Goal: Task Accomplishment & Management: Manage account settings

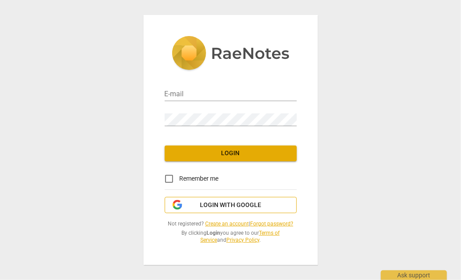
click at [222, 207] on span "Login with Google" at bounding box center [230, 205] width 61 height 9
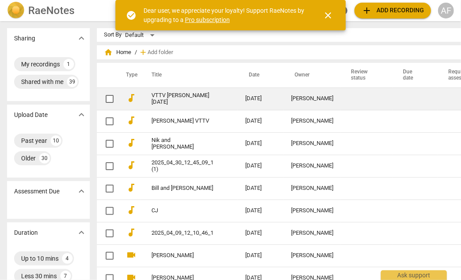
click at [173, 97] on link "VTTV [PERSON_NAME] [DATE]" at bounding box center [182, 98] width 62 height 13
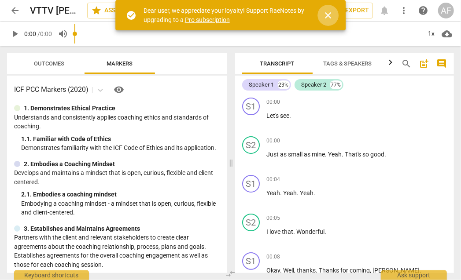
click at [328, 16] on span "close" at bounding box center [328, 15] width 11 height 11
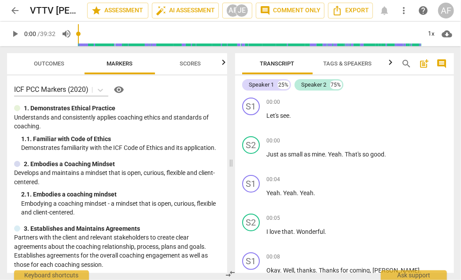
click at [14, 7] on span "arrow_back" at bounding box center [15, 10] width 11 height 11
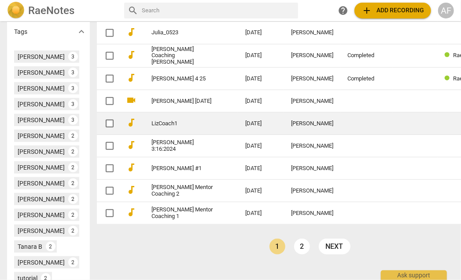
scroll to position [313, 0]
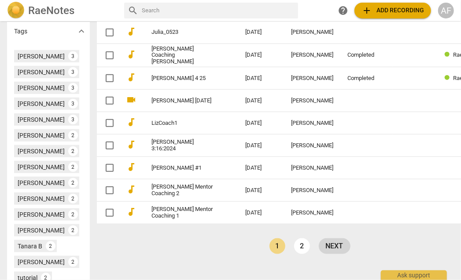
click at [319, 243] on link "next" at bounding box center [335, 247] width 32 height 16
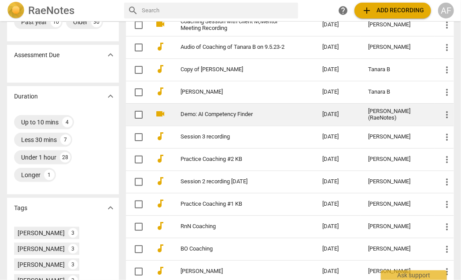
scroll to position [120, 0]
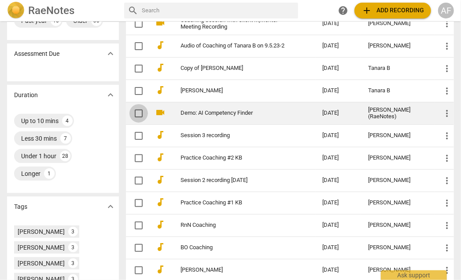
click at [135, 112] on input "checkbox" at bounding box center [138, 113] width 18 height 11
checkbox input "false"
click at [135, 112] on input "checkbox" at bounding box center [138, 113] width 18 height 11
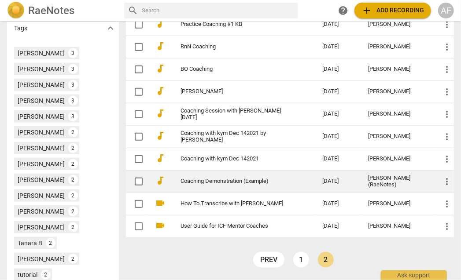
scroll to position [301, 0]
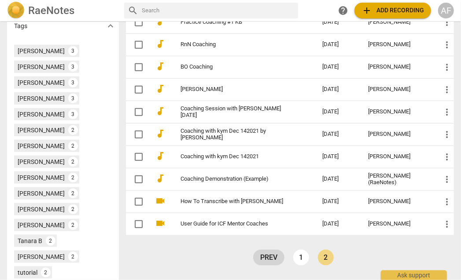
click at [272, 258] on link "prev" at bounding box center [268, 258] width 31 height 16
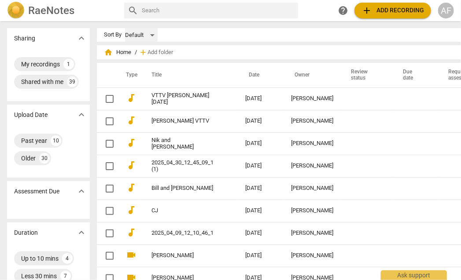
click at [136, 36] on div "Default" at bounding box center [141, 35] width 33 height 14
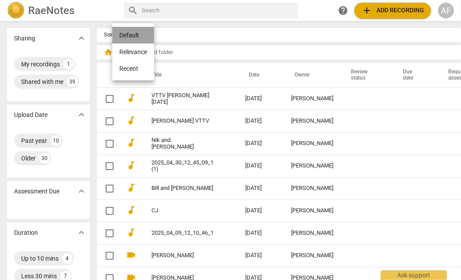
click at [136, 36] on li "Default" at bounding box center [133, 35] width 42 height 17
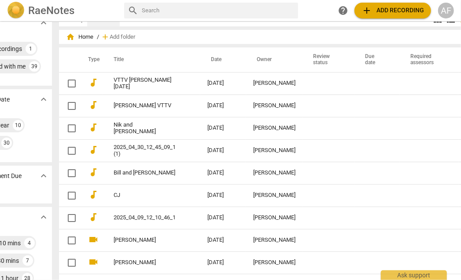
scroll to position [0, 38]
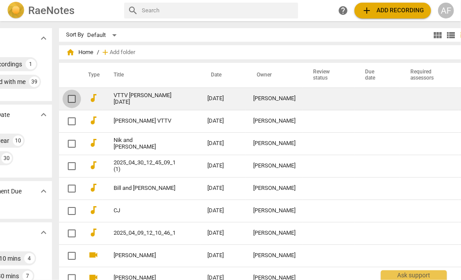
click at [63, 99] on input "checkbox" at bounding box center [72, 99] width 18 height 11
checkbox input "false"
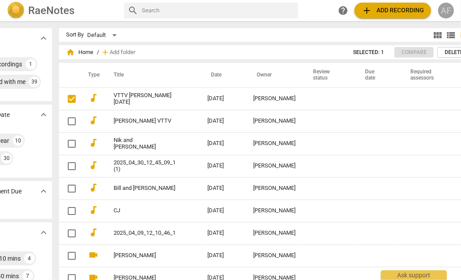
click at [444, 12] on div "AF" at bounding box center [446, 11] width 16 height 16
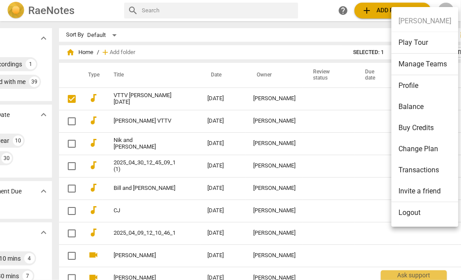
click at [321, 7] on div at bounding box center [230, 140] width 461 height 280
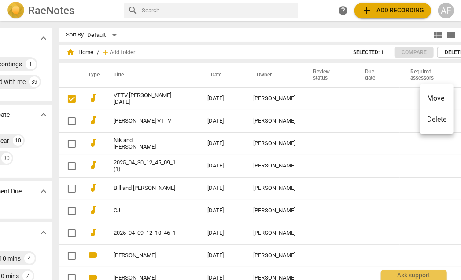
click at [302, 29] on div at bounding box center [230, 140] width 461 height 280
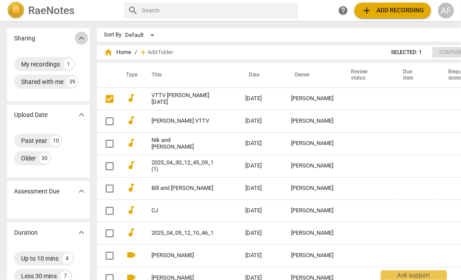
click at [76, 38] on span "expand_more" at bounding box center [81, 38] width 11 height 11
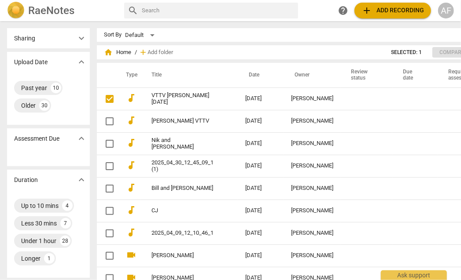
click at [76, 38] on span "expand_more" at bounding box center [81, 38] width 11 height 11
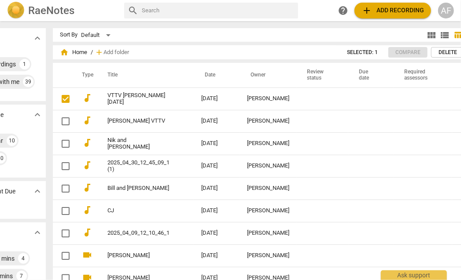
scroll to position [0, 44]
click at [450, 13] on div "AF" at bounding box center [446, 11] width 16 height 16
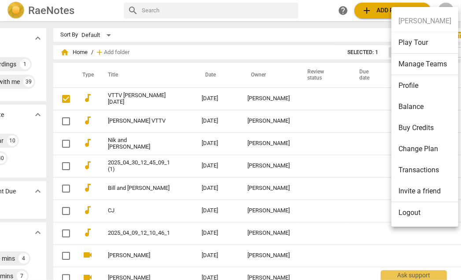
click at [316, 19] on div at bounding box center [230, 140] width 461 height 280
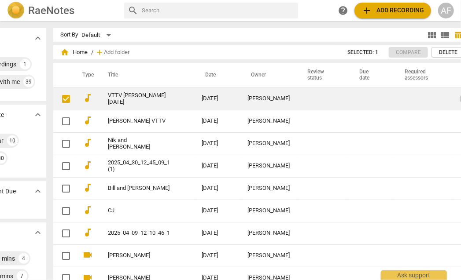
click at [460, 99] on span "more_vert" at bounding box center [465, 99] width 11 height 11
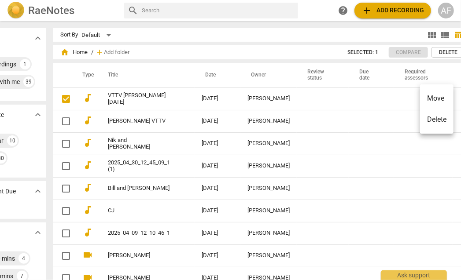
click at [194, 31] on div at bounding box center [230, 140] width 461 height 280
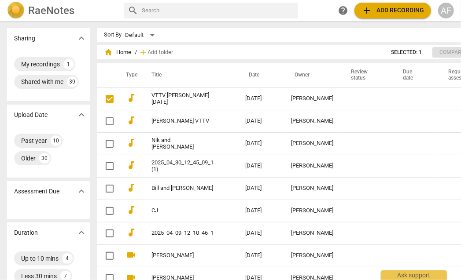
click at [139, 52] on span "add" at bounding box center [143, 52] width 9 height 9
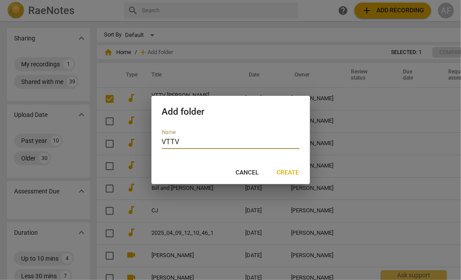
type input "VTTV"
click at [296, 172] on span "Create" at bounding box center [288, 173] width 22 height 9
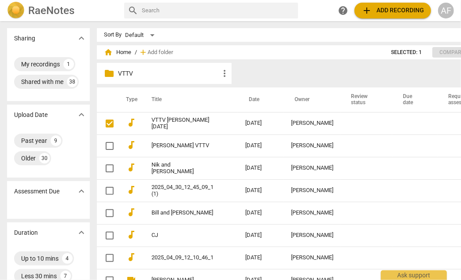
checkbox input "false"
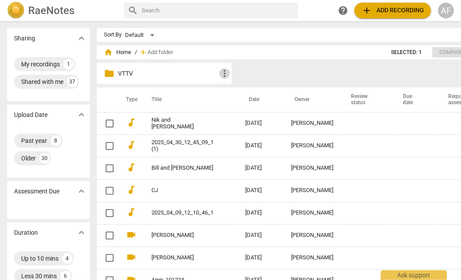
click at [219, 74] on span "more_vert" at bounding box center [224, 73] width 11 height 11
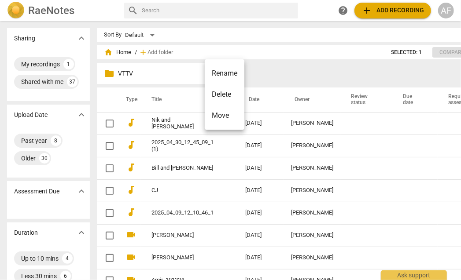
click at [176, 73] on div at bounding box center [230, 140] width 461 height 280
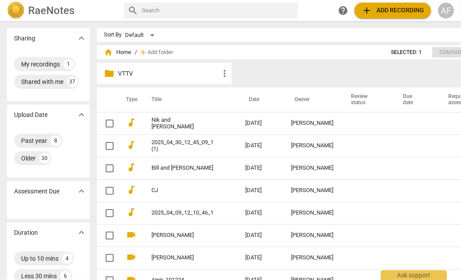
click at [176, 73] on div at bounding box center [230, 140] width 461 height 280
click at [104, 73] on span "folder" at bounding box center [109, 73] width 11 height 11
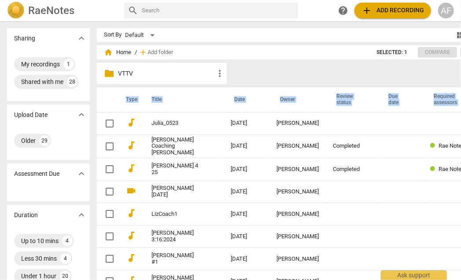
drag, startPoint x: 158, startPoint y: 127, endPoint x: 152, endPoint y: 76, distance: 51.4
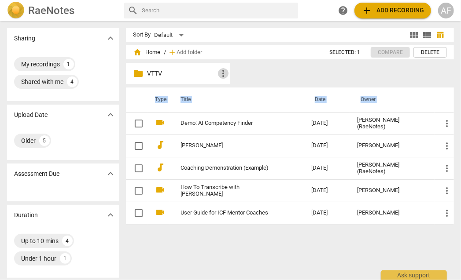
click at [223, 75] on span "more_vert" at bounding box center [223, 73] width 11 height 11
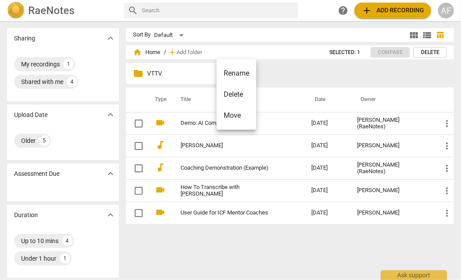
click at [188, 75] on div at bounding box center [230, 140] width 461 height 280
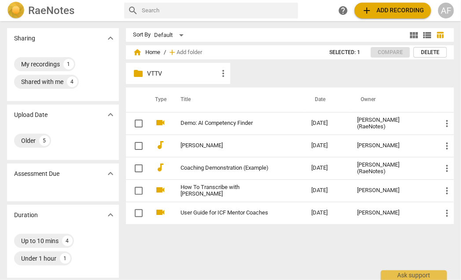
click at [188, 75] on div at bounding box center [230, 140] width 461 height 280
click at [136, 74] on span "folder" at bounding box center [138, 73] width 11 height 11
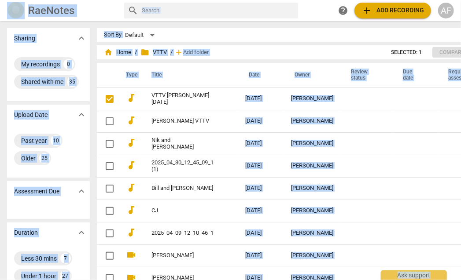
click at [244, 40] on div "Sort By Default" at bounding box center [286, 35] width 365 height 14
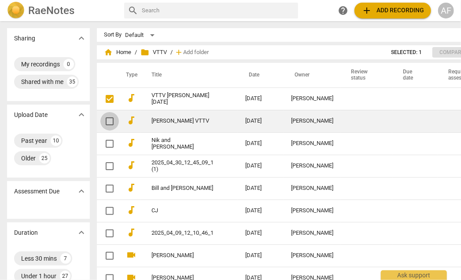
click at [100, 122] on input "checkbox" at bounding box center [109, 121] width 18 height 11
checkbox input "false"
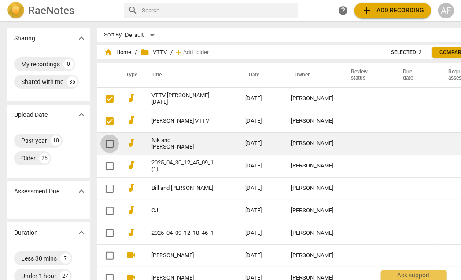
click at [100, 144] on input "checkbox" at bounding box center [109, 144] width 18 height 11
checkbox input "false"
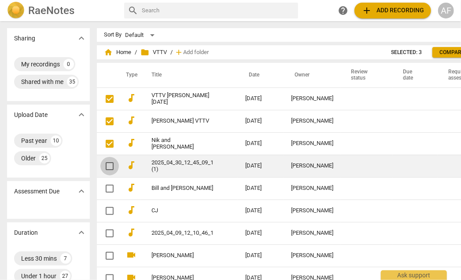
click at [100, 163] on input "checkbox" at bounding box center [109, 166] width 18 height 11
checkbox input "false"
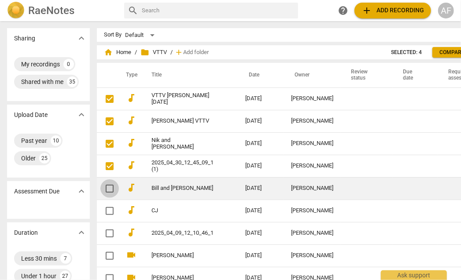
click at [100, 189] on input "checkbox" at bounding box center [109, 189] width 18 height 11
checkbox input "false"
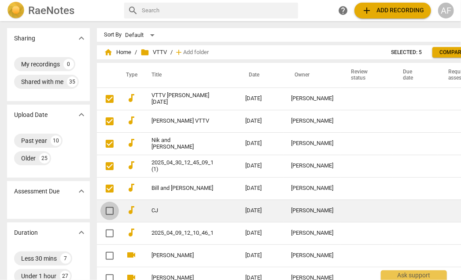
click at [100, 210] on input "checkbox" at bounding box center [109, 211] width 18 height 11
checkbox input "false"
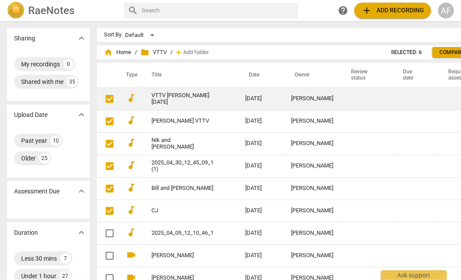
click at [160, 99] on link "VTTV [PERSON_NAME] [DATE]" at bounding box center [182, 98] width 62 height 13
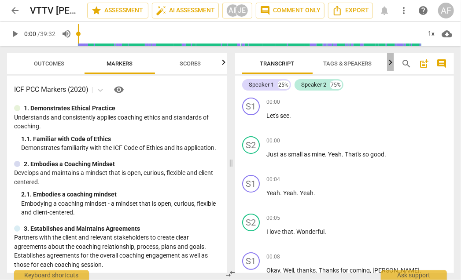
click at [387, 63] on icon "button" at bounding box center [390, 62] width 11 height 11
click at [391, 63] on div at bounding box center [390, 62] width 7 height 18
click at [449, 33] on span "cloud_download" at bounding box center [447, 34] width 11 height 11
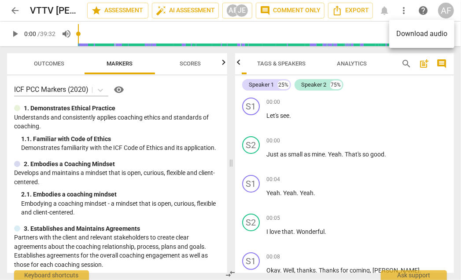
click at [396, 8] on div at bounding box center [230, 140] width 461 height 280
click at [402, 14] on span "more_vert" at bounding box center [403, 10] width 11 height 11
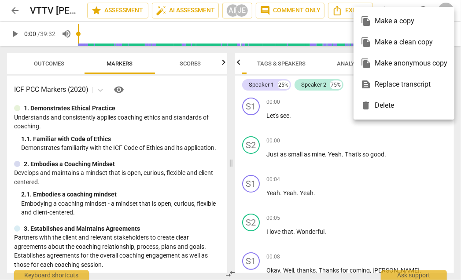
click at [404, 11] on div "file_copy Make a copy" at bounding box center [404, 21] width 87 height 21
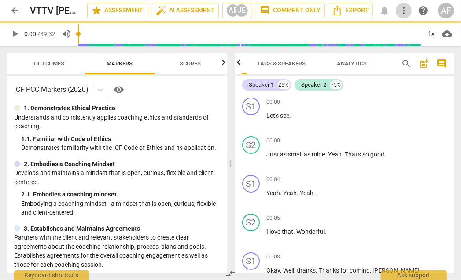
click at [404, 10] on span "more_vert" at bounding box center [403, 10] width 11 height 11
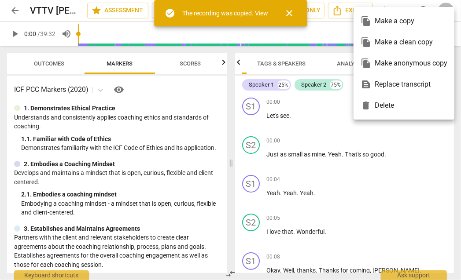
click at [404, 11] on div "file_copy Make a copy" at bounding box center [404, 21] width 87 height 21
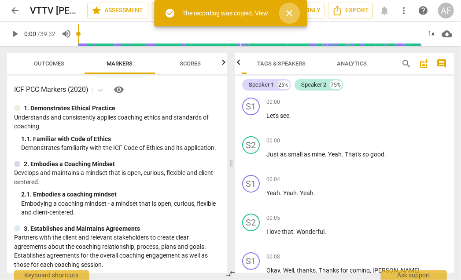
click at [289, 11] on span "close" at bounding box center [289, 13] width 11 height 11
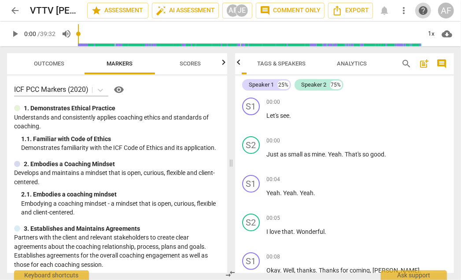
click at [422, 10] on span "help" at bounding box center [423, 10] width 11 height 11
click at [351, 11] on span "Export" at bounding box center [350, 10] width 37 height 11
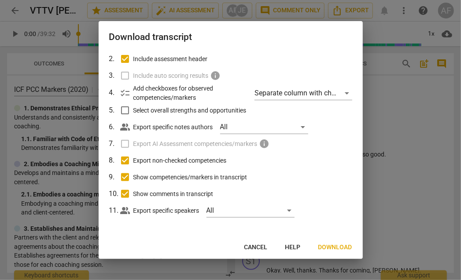
scroll to position [0, 0]
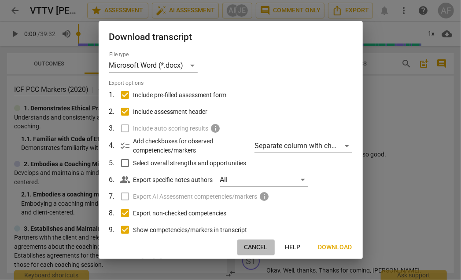
click at [254, 250] on span "Cancel" at bounding box center [255, 247] width 23 height 9
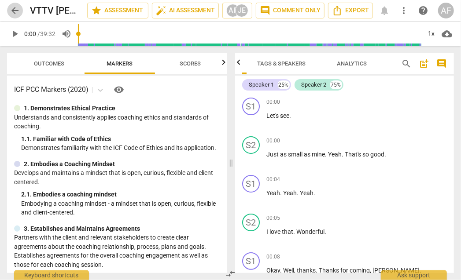
click at [15, 16] on button "arrow_back" at bounding box center [15, 11] width 16 height 16
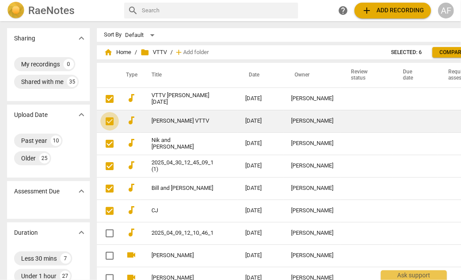
click at [100, 118] on input "checkbox" at bounding box center [109, 121] width 18 height 11
checkbox input "true"
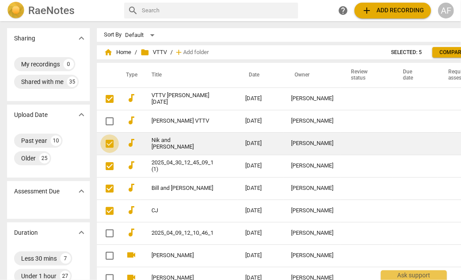
click at [100, 146] on input "checkbox" at bounding box center [109, 144] width 18 height 11
checkbox input "true"
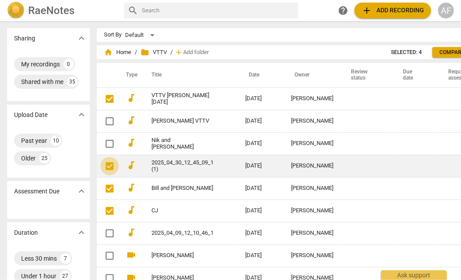
click at [100, 173] on span at bounding box center [109, 166] width 18 height 18
checkbox input "false"
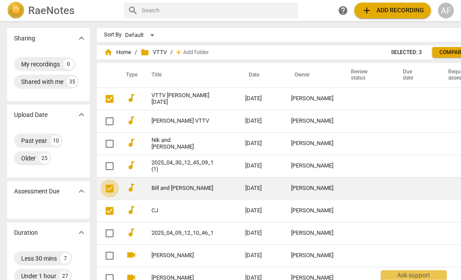
click at [100, 185] on input "checkbox" at bounding box center [109, 189] width 18 height 11
checkbox input "true"
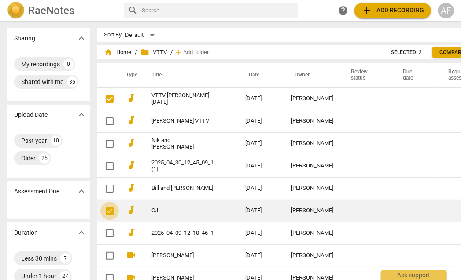
click at [100, 207] on input "checkbox" at bounding box center [109, 211] width 18 height 11
checkbox input "true"
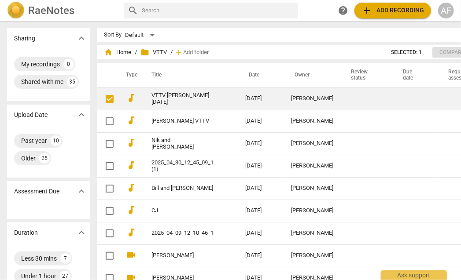
click at [183, 98] on link "VTTV [PERSON_NAME] [DATE]" at bounding box center [182, 98] width 62 height 13
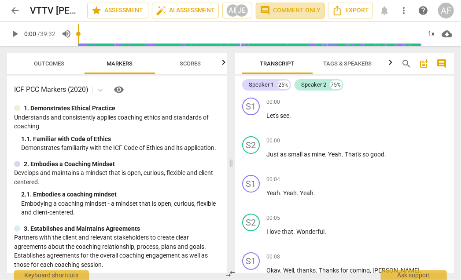
click at [306, 13] on span "comment Comment only" at bounding box center [290, 10] width 61 height 11
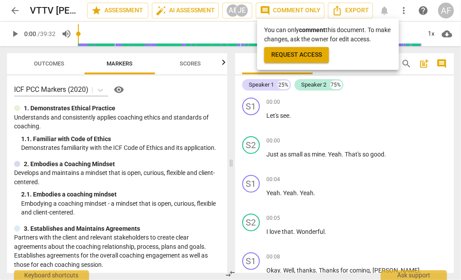
click at [13, 7] on div at bounding box center [230, 140] width 461 height 280
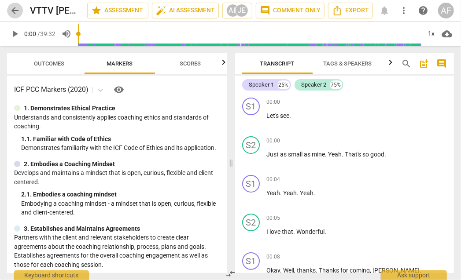
click at [13, 7] on span "arrow_back" at bounding box center [15, 10] width 11 height 11
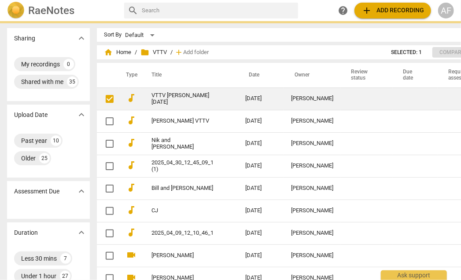
click at [100, 101] on input "checkbox" at bounding box center [109, 99] width 18 height 11
checkbox input "false"
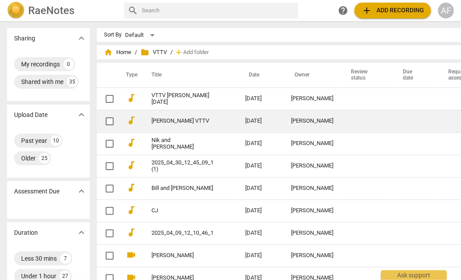
click at [160, 119] on link "[PERSON_NAME] VTTV" at bounding box center [182, 121] width 62 height 7
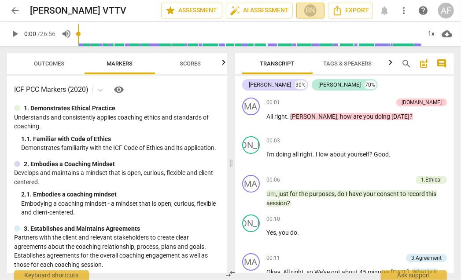
click at [310, 10] on div "RN" at bounding box center [310, 10] width 13 height 13
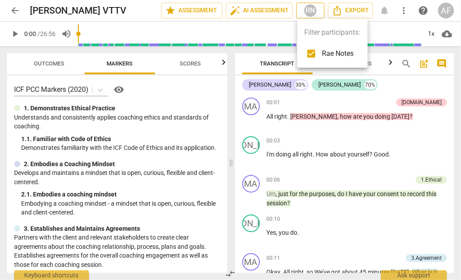
click at [310, 10] on div at bounding box center [230, 140] width 461 height 280
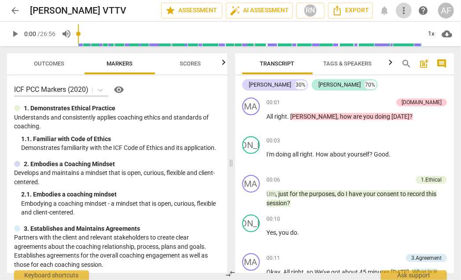
click at [406, 11] on span "more_vert" at bounding box center [403, 10] width 11 height 11
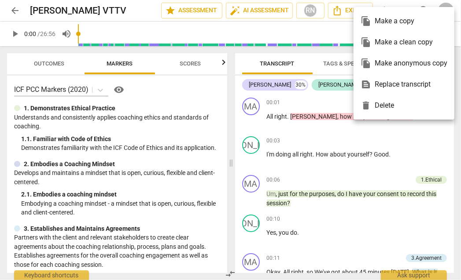
click at [405, 5] on div at bounding box center [230, 140] width 461 height 280
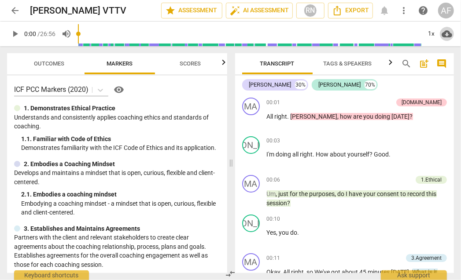
click at [447, 33] on span "cloud_download" at bounding box center [447, 34] width 11 height 11
click at [405, 9] on div at bounding box center [230, 140] width 461 height 280
click at [404, 9] on span "more_vert" at bounding box center [403, 10] width 11 height 11
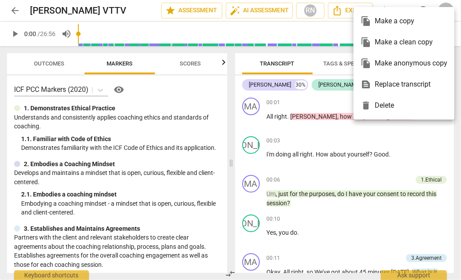
click at [115, 7] on div at bounding box center [230, 140] width 461 height 280
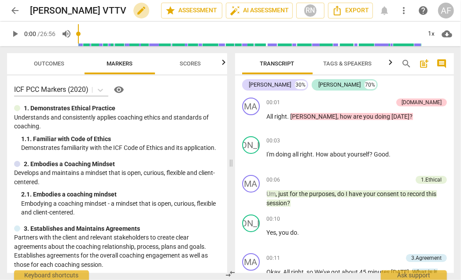
click at [136, 10] on span "edit" at bounding box center [141, 10] width 11 height 11
click at [144, 11] on span "clear" at bounding box center [146, 10] width 11 height 11
click at [312, 12] on div "RN" at bounding box center [310, 10] width 13 height 13
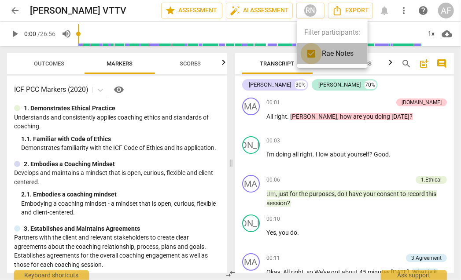
click at [308, 52] on input "checkbox" at bounding box center [311, 53] width 21 height 21
checkbox input "false"
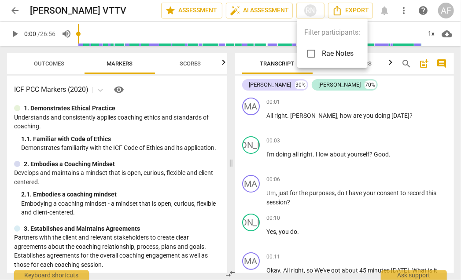
click at [144, 8] on div at bounding box center [230, 140] width 461 height 280
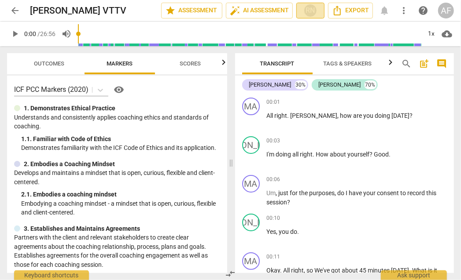
click at [309, 7] on div "RN" at bounding box center [310, 10] width 13 height 13
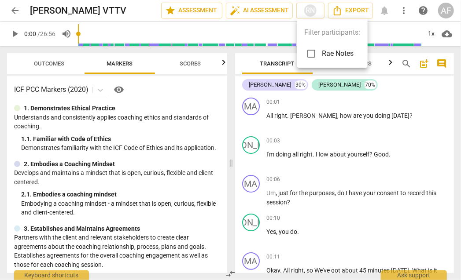
click at [311, 52] on input "checkbox" at bounding box center [311, 53] width 21 height 21
checkbox input "true"
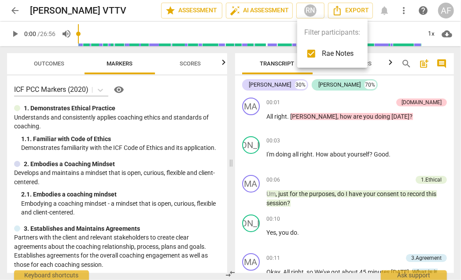
click at [113, 7] on div at bounding box center [230, 140] width 461 height 280
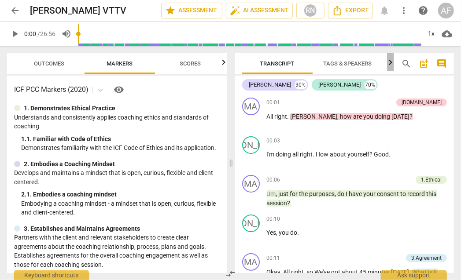
click at [389, 63] on icon "button" at bounding box center [390, 62] width 11 height 11
click at [389, 63] on div at bounding box center [390, 62] width 7 height 18
click at [404, 11] on span "more_vert" at bounding box center [403, 10] width 11 height 11
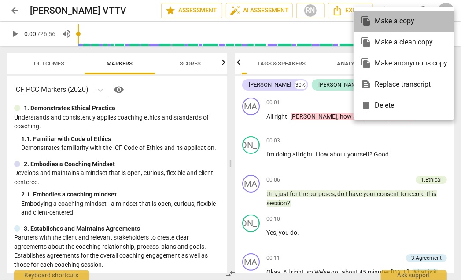
click at [404, 11] on div "file_copy Make a copy" at bounding box center [404, 21] width 87 height 21
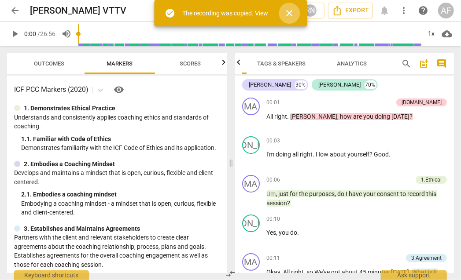
click at [289, 11] on span "close" at bounding box center [289, 13] width 11 height 11
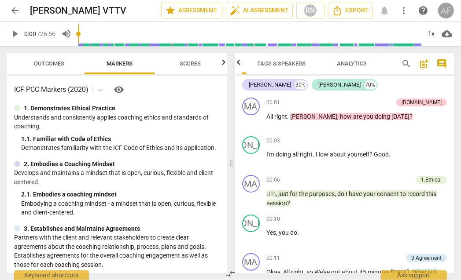
click at [447, 9] on div "AF" at bounding box center [446, 11] width 16 height 16
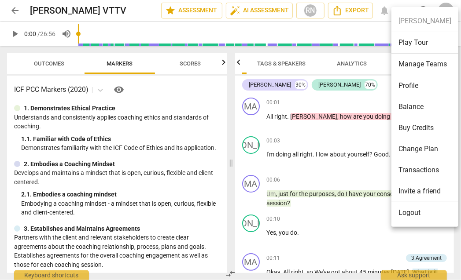
click at [14, 10] on div at bounding box center [230, 140] width 461 height 280
